Goal: Task Accomplishment & Management: Use online tool/utility

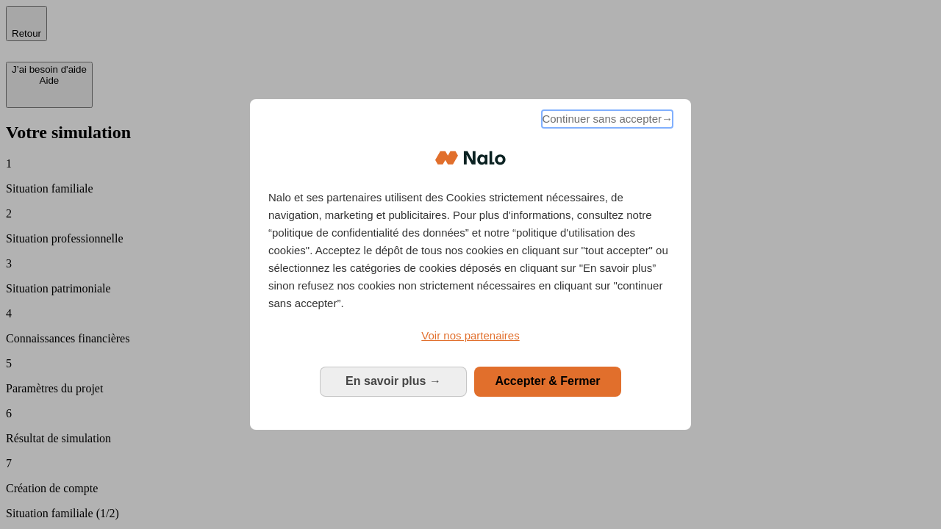
click at [606, 121] on span "Continuer sans accepter →" at bounding box center [607, 119] width 131 height 18
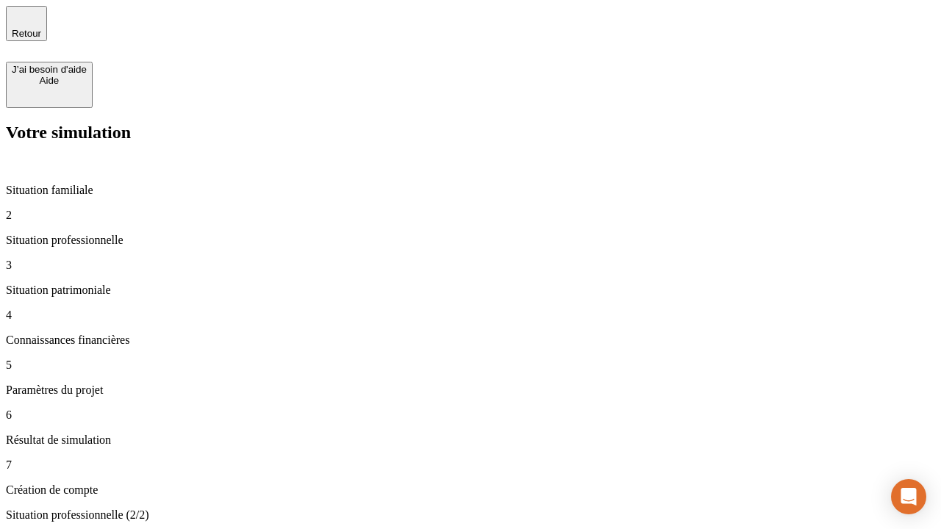
type input "30 000"
type input "0"
type input "1 000"
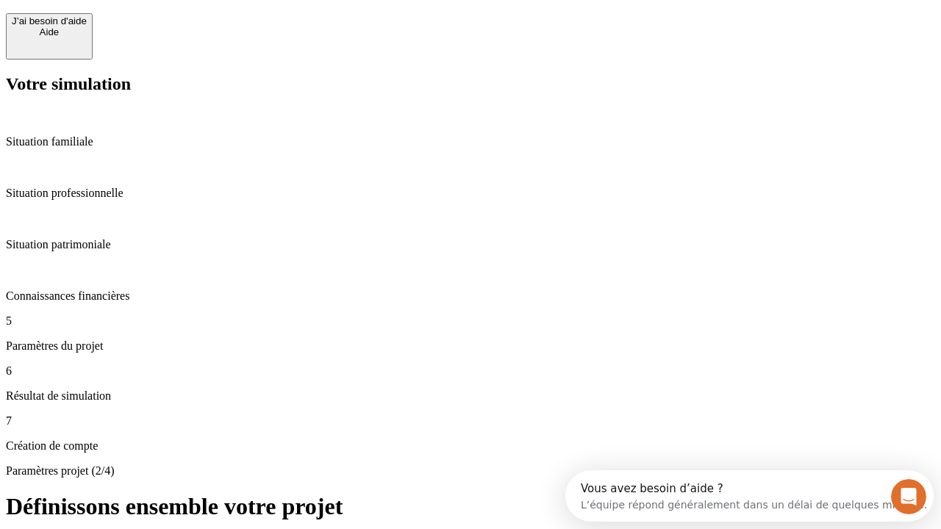
scroll to position [13, 0]
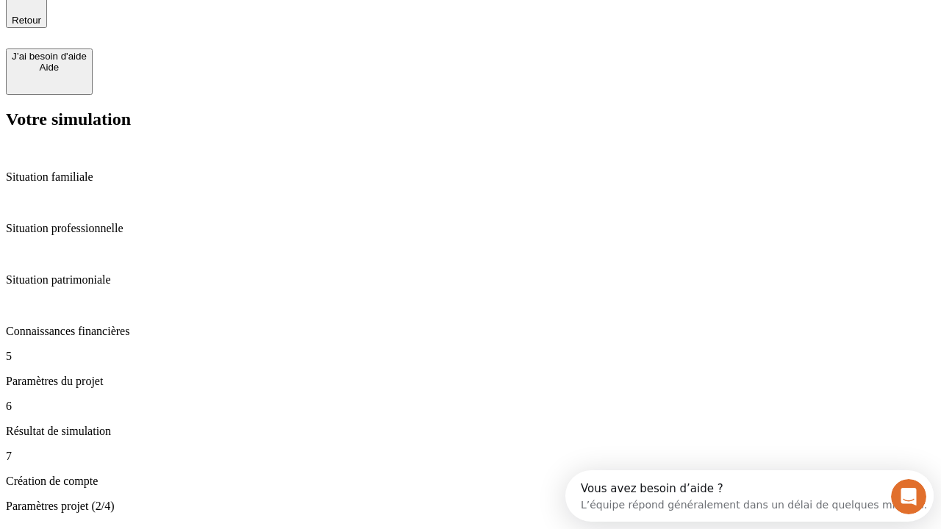
type input "40"
type input "64"
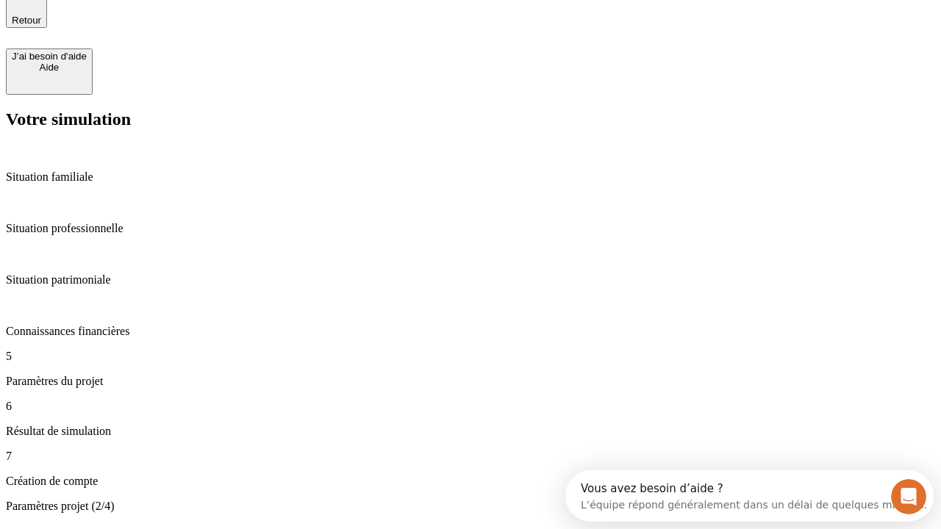
type input "200 000"
type input "640"
